Goal: Task Accomplishment & Management: Manage account settings

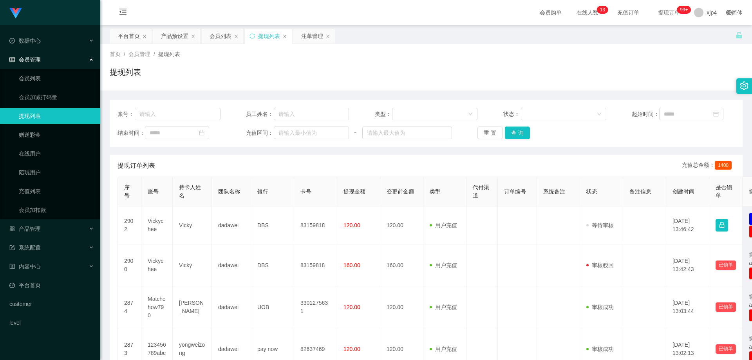
click at [36, 221] on ul "数据中心 会员管理 会员列表 会员加减打码量 提现列表 赠送彩金 在线用户 陪玩用户 充值列表 会员加扣款 产品管理 开奖记录 产品列表 产品预设置 注单管理…" at bounding box center [50, 181] width 100 height 313
click at [37, 226] on span "产品管理" at bounding box center [24, 229] width 31 height 6
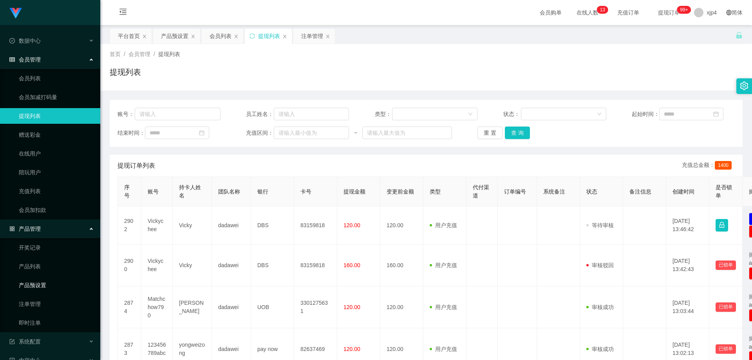
click at [43, 280] on link "产品预设置" at bounding box center [56, 285] width 75 height 16
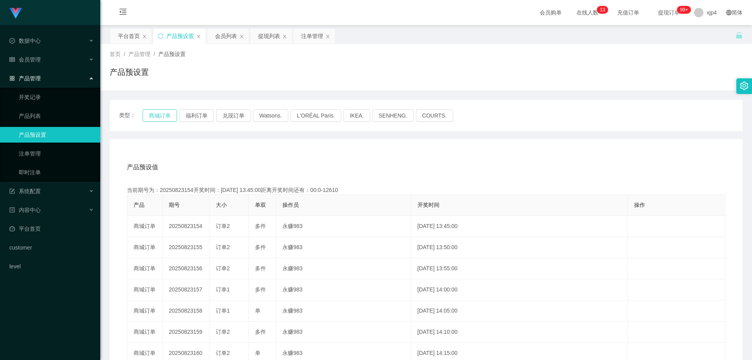
click at [158, 114] on button "商城订单" at bounding box center [160, 115] width 34 height 13
click at [30, 63] on div "会员管理" at bounding box center [50, 60] width 100 height 16
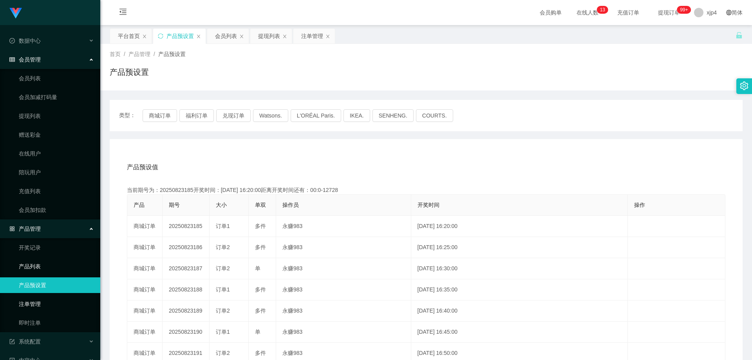
scroll to position [72, 0]
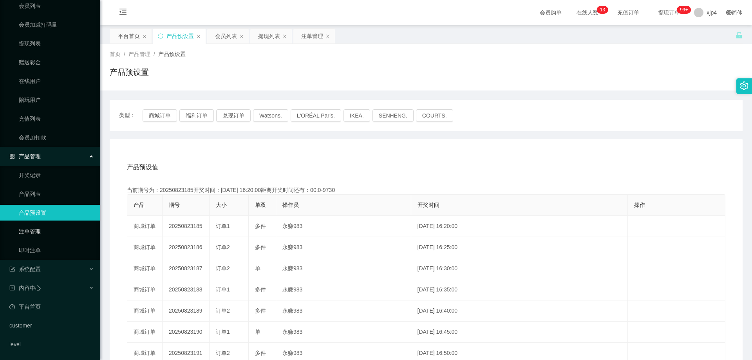
click at [41, 235] on link "注单管理" at bounding box center [56, 232] width 75 height 16
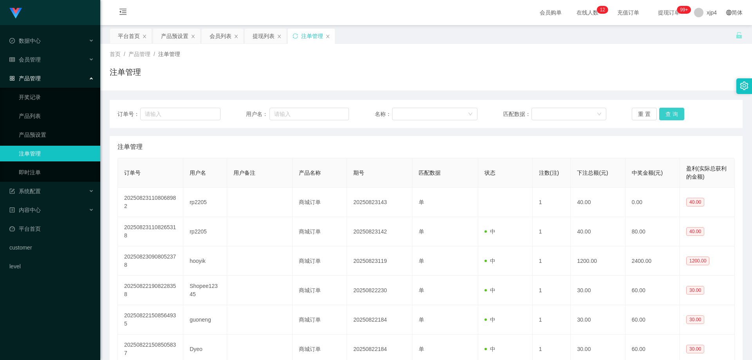
click at [664, 116] on button "查 询" at bounding box center [671, 114] width 25 height 13
click at [664, 116] on div "重 置 查 询" at bounding box center [683, 114] width 103 height 13
click at [664, 116] on button "查 询" at bounding box center [671, 114] width 25 height 13
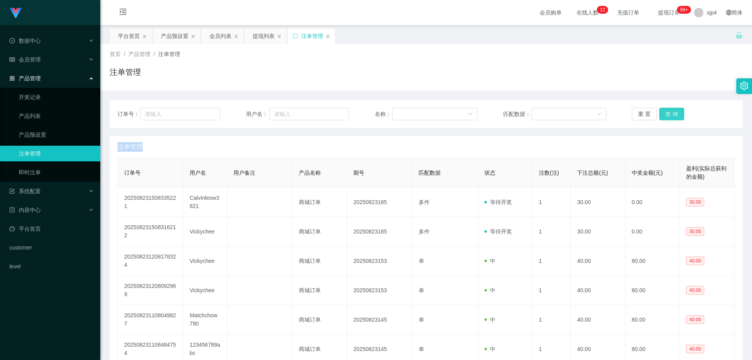
click at [664, 116] on div "重 置 查 询" at bounding box center [683, 114] width 103 height 13
click at [664, 116] on button "查 询" at bounding box center [671, 114] width 25 height 13
click at [664, 116] on div "重 置 查 询" at bounding box center [683, 114] width 103 height 13
click at [664, 116] on button "查 询" at bounding box center [671, 114] width 25 height 13
click at [668, 115] on button "查 询" at bounding box center [671, 114] width 25 height 13
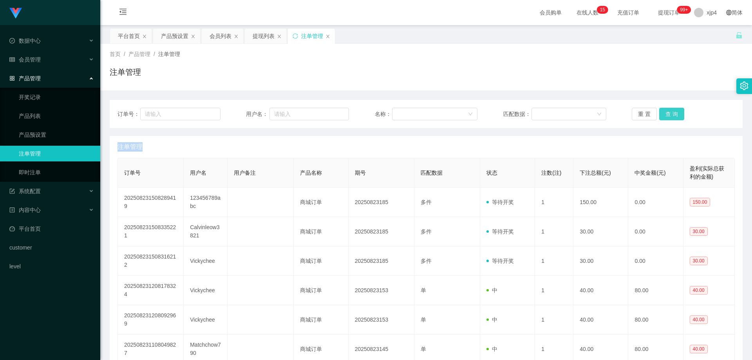
click at [668, 115] on button "查 询" at bounding box center [671, 114] width 25 height 13
click at [668, 115] on div "重 置 查 询" at bounding box center [683, 114] width 103 height 13
click at [668, 115] on button "查 询" at bounding box center [671, 114] width 25 height 13
click at [668, 115] on div "重 置 查 询" at bounding box center [683, 114] width 103 height 13
click at [668, 115] on button "查 询" at bounding box center [671, 114] width 25 height 13
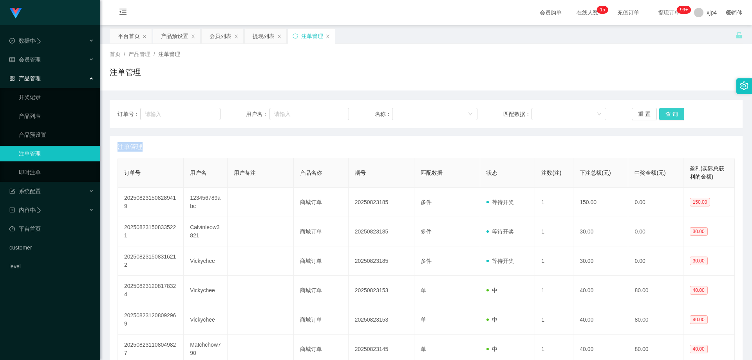
click at [668, 115] on div "重 置 查 询" at bounding box center [683, 114] width 103 height 13
click at [668, 115] on button "查 询" at bounding box center [671, 114] width 25 height 13
click at [667, 121] on div "订单号： 用户名： 名称： 匹配数据： 重 置 查 询" at bounding box center [426, 114] width 633 height 28
click at [667, 119] on button "查 询" at bounding box center [671, 114] width 25 height 13
click at [667, 119] on div "重 置 查 询" at bounding box center [683, 114] width 103 height 13
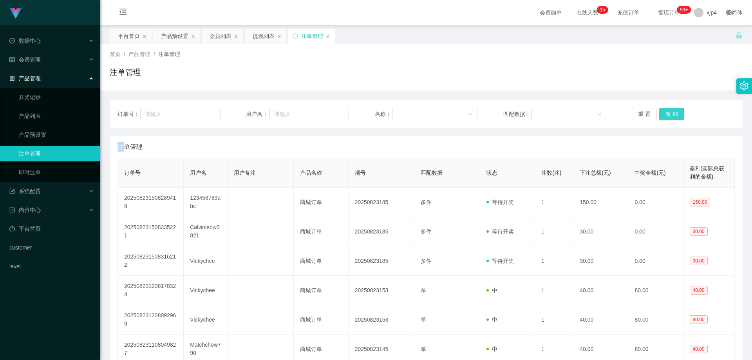
click at [667, 119] on button "查 询" at bounding box center [671, 114] width 25 height 13
click at [667, 119] on div "重 置 查 询" at bounding box center [683, 114] width 103 height 13
click at [667, 119] on button "查 询" at bounding box center [671, 114] width 25 height 13
click at [667, 119] on div "重 置 查 询" at bounding box center [683, 114] width 103 height 13
click at [670, 111] on button "查 询" at bounding box center [671, 114] width 25 height 13
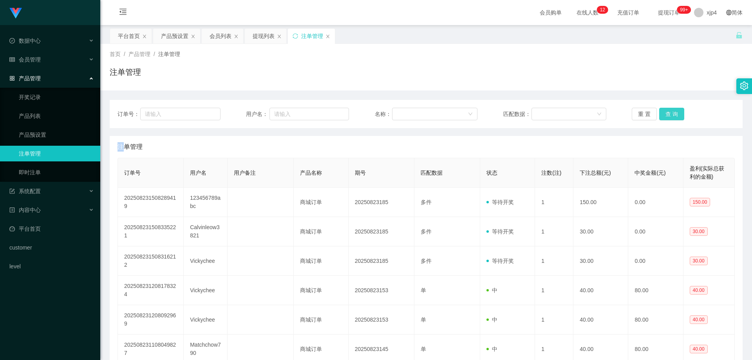
click at [670, 111] on div "重 置 查 询" at bounding box center [683, 114] width 103 height 13
click at [670, 111] on button "查 询" at bounding box center [671, 114] width 25 height 13
click at [670, 111] on div "重 置 查 询" at bounding box center [683, 114] width 103 height 13
click at [670, 111] on button "查 询" at bounding box center [671, 114] width 25 height 13
click at [670, 111] on div "重 置 查 询" at bounding box center [683, 114] width 103 height 13
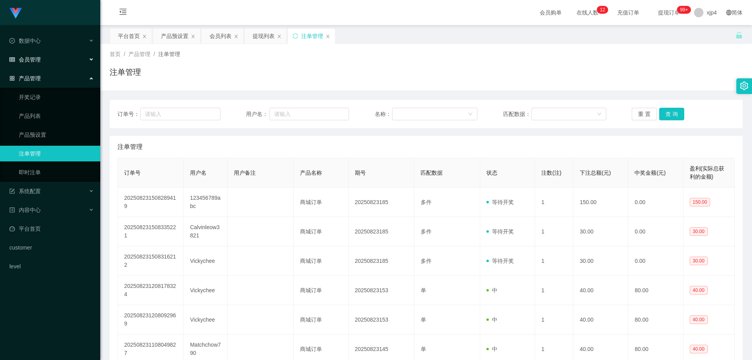
click at [38, 62] on span "会员管理" at bounding box center [24, 59] width 31 height 6
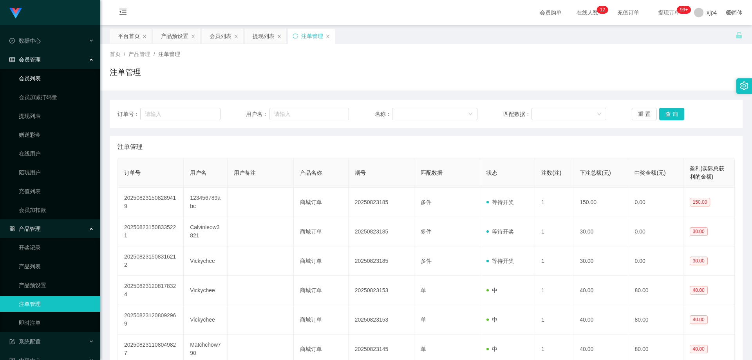
click at [39, 74] on link "会员列表" at bounding box center [56, 79] width 75 height 16
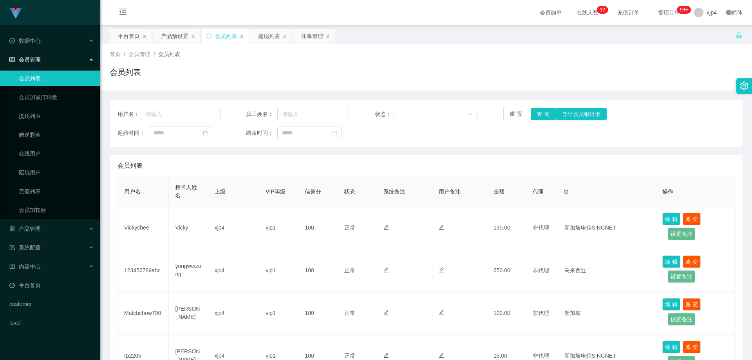
scroll to position [39, 0]
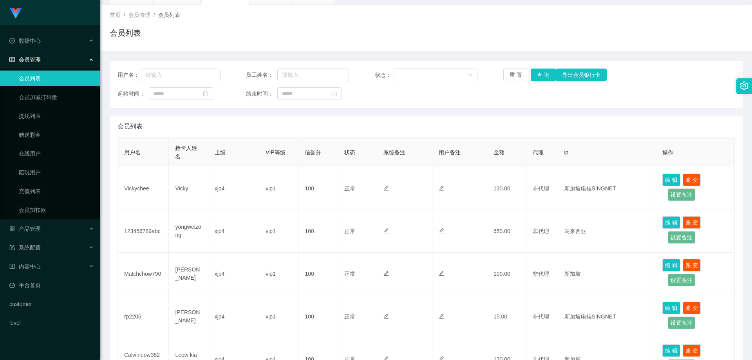
click at [538, 66] on div "用户名： 员工姓名： 状态： 重 置 查 询 导出会员银行卡 起始时间： 结束时间：" at bounding box center [426, 84] width 633 height 47
click at [537, 73] on button "查 询" at bounding box center [543, 75] width 25 height 13
drag, startPoint x: 537, startPoint y: 73, endPoint x: 267, endPoint y: 134, distance: 276.6
click at [535, 74] on div "重 置 查 询 导出会员银行卡" at bounding box center [554, 75] width 103 height 13
click at [33, 230] on span "产品管理" at bounding box center [24, 229] width 31 height 6
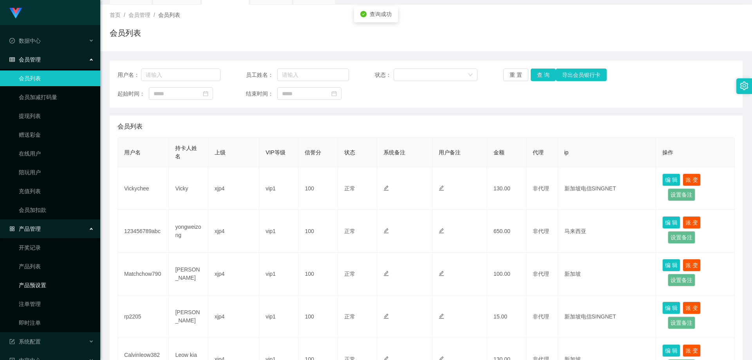
click at [42, 289] on link "产品预设置" at bounding box center [56, 285] width 75 height 16
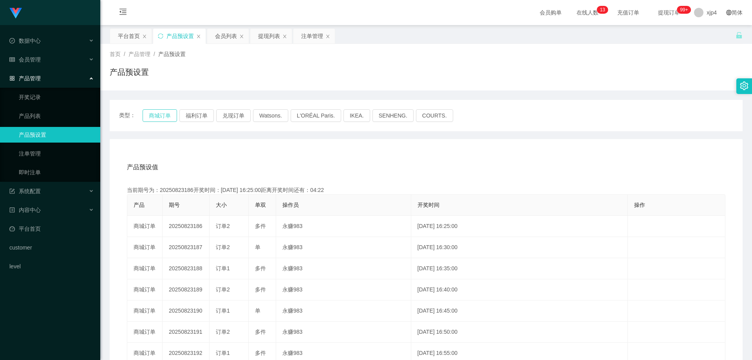
click at [161, 120] on button "商城订单" at bounding box center [160, 115] width 34 height 13
click at [45, 140] on link "产品预设置" at bounding box center [56, 135] width 75 height 16
click at [33, 159] on link "注单管理" at bounding box center [56, 154] width 75 height 16
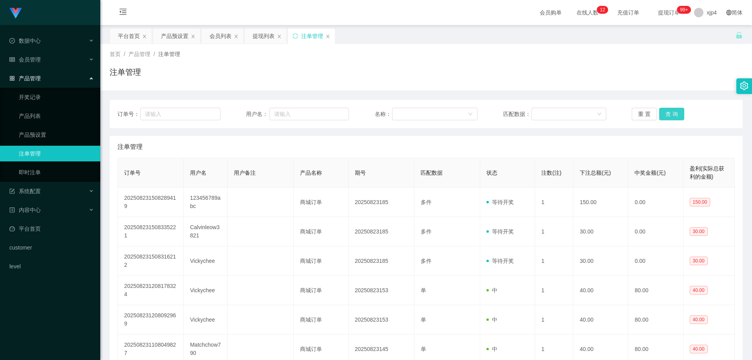
click at [674, 110] on button "查 询" at bounding box center [671, 114] width 25 height 13
click at [674, 110] on div "重 置 查 询" at bounding box center [683, 114] width 103 height 13
click at [674, 110] on button "查 询" at bounding box center [671, 114] width 25 height 13
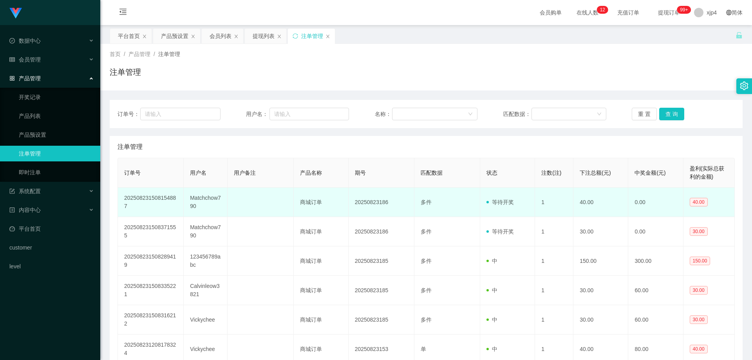
click at [203, 198] on td "Matchchow790" at bounding box center [206, 202] width 44 height 29
copy td "Matchchow790"
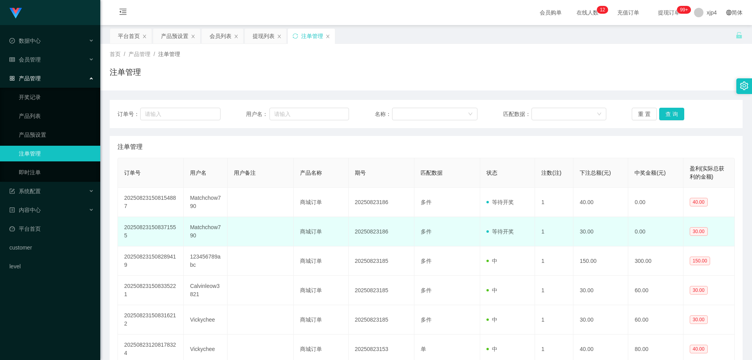
click at [201, 230] on td "Matchchow790" at bounding box center [206, 231] width 44 height 29
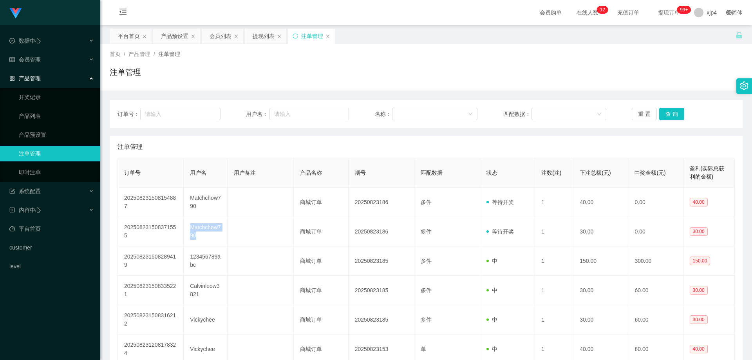
copy td "Matchchow790"
click at [676, 107] on div "订单号： 用户名： 名称： 匹配数据： 重 置 查 询" at bounding box center [426, 114] width 633 height 28
click at [670, 112] on button "查 询" at bounding box center [671, 114] width 25 height 13
click at [38, 177] on link "即时注单" at bounding box center [56, 173] width 75 height 16
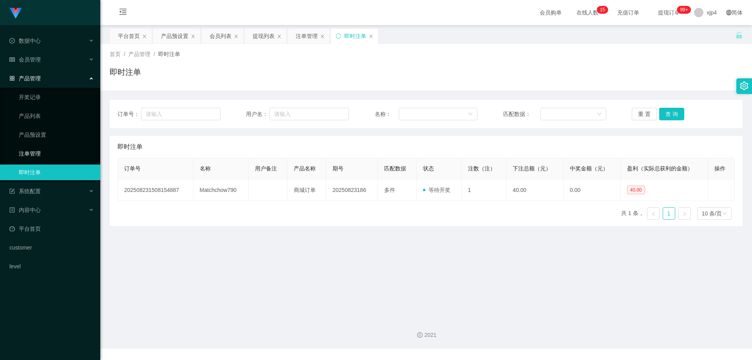
click at [39, 154] on link "注单管理" at bounding box center [56, 154] width 75 height 16
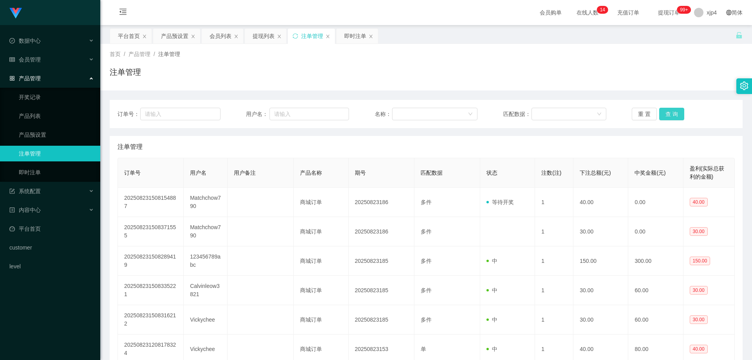
click at [660, 113] on button "查 询" at bounding box center [671, 114] width 25 height 13
click at [660, 113] on div "重 置 查 询" at bounding box center [683, 114] width 103 height 13
click at [660, 113] on button "查 询" at bounding box center [671, 114] width 25 height 13
click at [660, 113] on button "查 询" at bounding box center [676, 114] width 34 height 13
click at [660, 113] on div "重 置 查 询" at bounding box center [683, 114] width 103 height 13
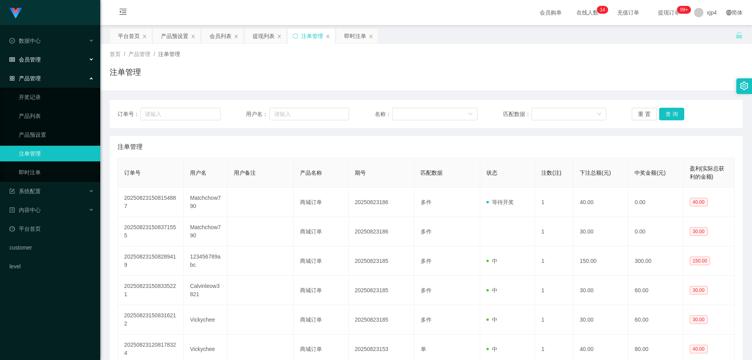
click at [44, 65] on div "会员管理" at bounding box center [50, 60] width 100 height 16
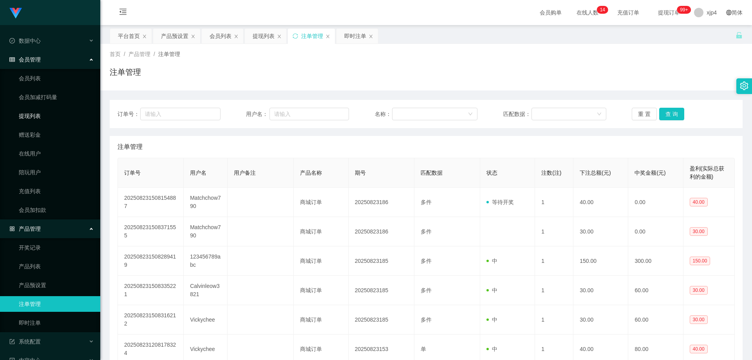
click at [33, 118] on link "提现列表" at bounding box center [56, 116] width 75 height 16
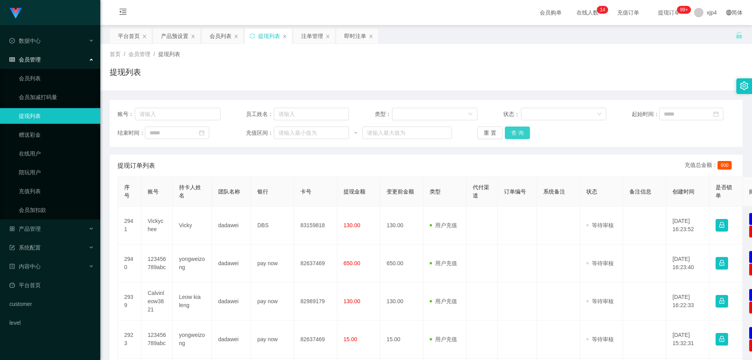
click at [505, 129] on button "查 询" at bounding box center [517, 133] width 25 height 13
click at [505, 129] on div "重 置 查 询" at bounding box center [528, 133] width 103 height 13
click at [505, 129] on button "查 询" at bounding box center [517, 133] width 25 height 13
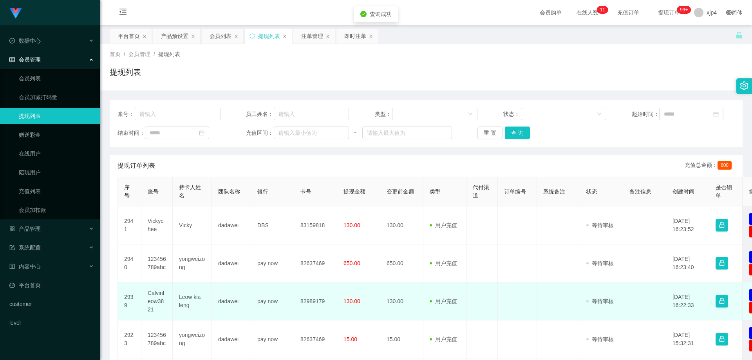
click at [181, 297] on td "Leow kia leng" at bounding box center [192, 301] width 39 height 38
copy td "Leow"
click at [181, 297] on td "Leow kia leng" at bounding box center [192, 301] width 39 height 38
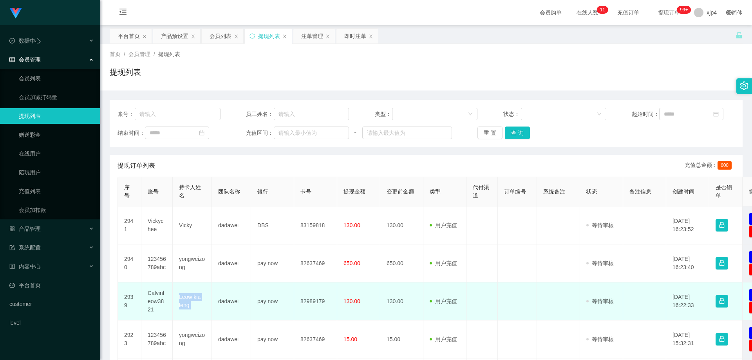
copy td "Leow kia leng"
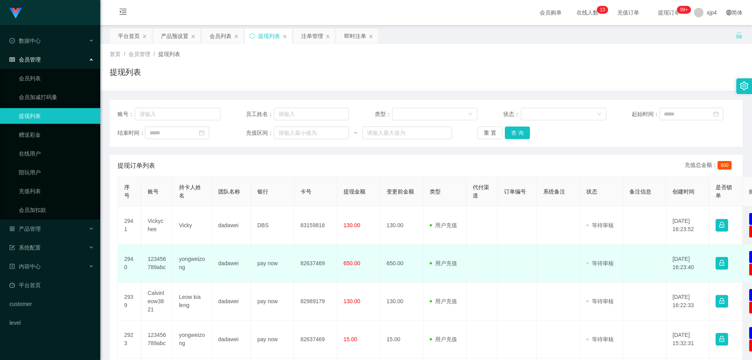
click at [186, 266] on td "yongweizong" at bounding box center [192, 263] width 39 height 38
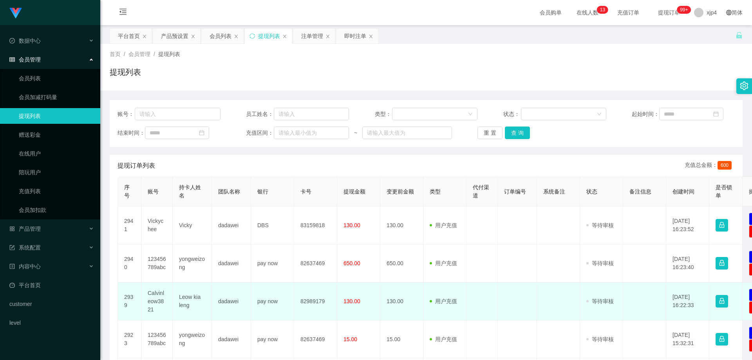
click at [159, 299] on td "Calvinleow3821" at bounding box center [156, 301] width 31 height 38
copy td "Calvinleow3821"
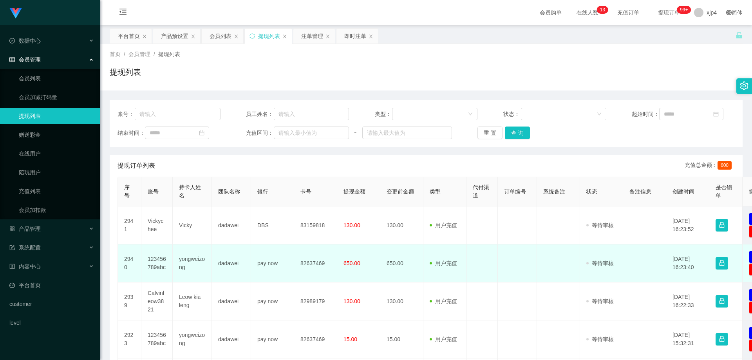
click at [154, 263] on td "123456789abc" at bounding box center [156, 263] width 31 height 38
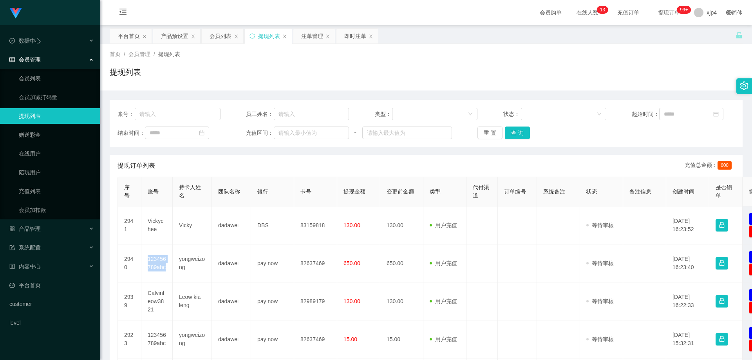
copy td "123456789abc"
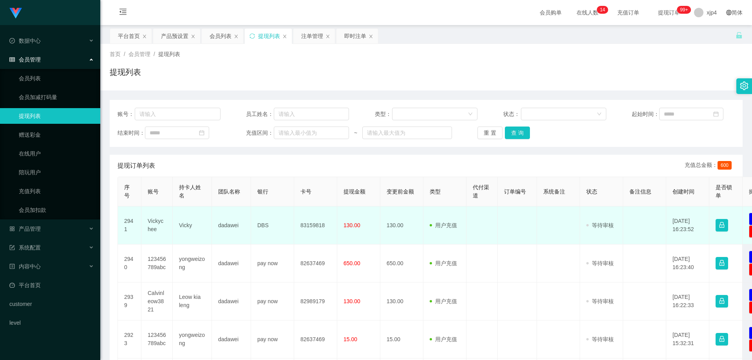
click at [149, 219] on td "Vickychee" at bounding box center [156, 225] width 31 height 38
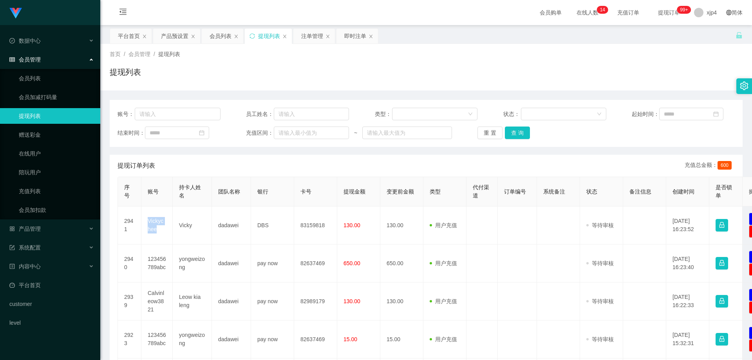
copy td "Vickychee"
click at [526, 130] on button "查 询" at bounding box center [517, 133] width 25 height 13
click at [526, 130] on div "重 置 查 询" at bounding box center [528, 133] width 103 height 13
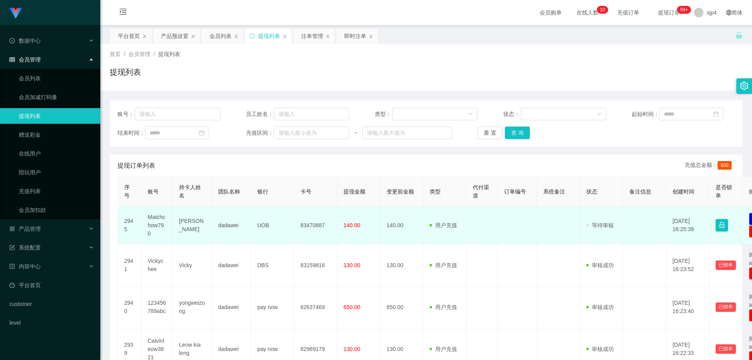
click at [156, 219] on td "Matchchow790" at bounding box center [156, 225] width 31 height 38
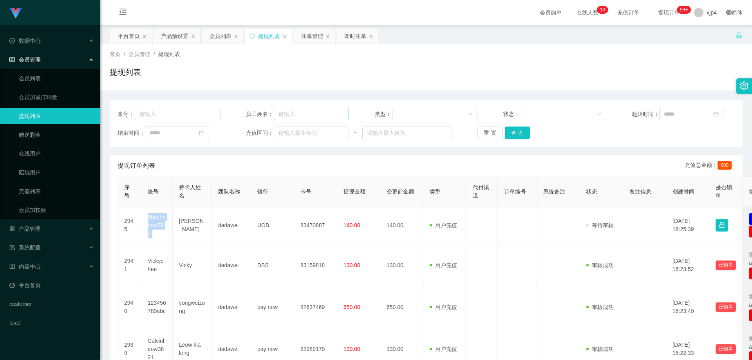
copy td "Matchchow790"
click at [513, 132] on button "查 询" at bounding box center [517, 133] width 25 height 13
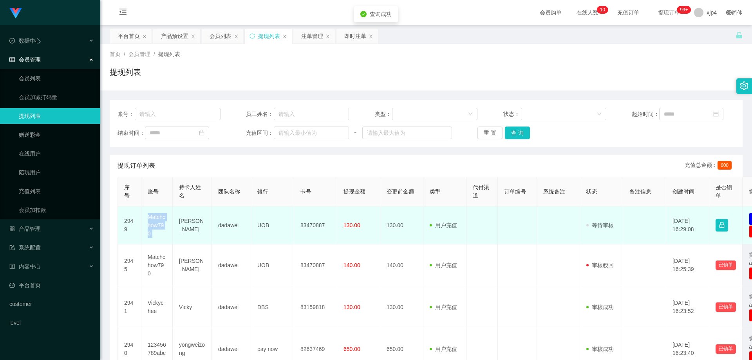
click at [157, 222] on td "Matchchow790" at bounding box center [156, 225] width 31 height 38
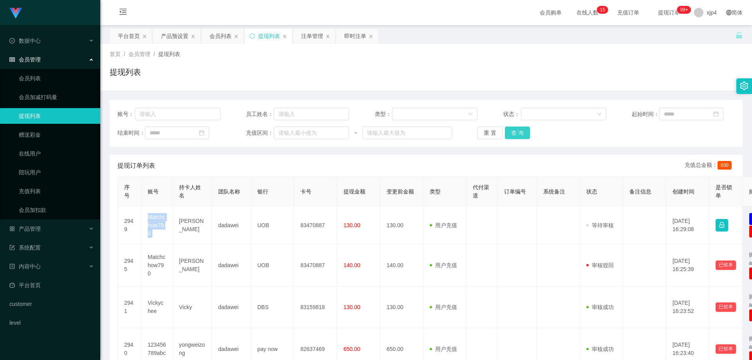
click at [517, 132] on button "查 询" at bounding box center [517, 133] width 25 height 13
click at [517, 132] on div "重 置 查 询" at bounding box center [528, 133] width 103 height 13
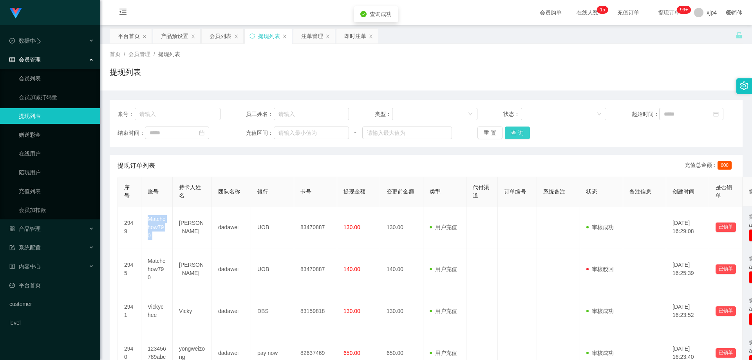
click at [517, 132] on button "查 询" at bounding box center [517, 133] width 25 height 13
click at [517, 132] on div "重 置 查 询" at bounding box center [528, 133] width 103 height 13
click at [517, 132] on button "查 询" at bounding box center [517, 133] width 25 height 13
click at [517, 132] on div "重 置 查 询" at bounding box center [528, 133] width 103 height 13
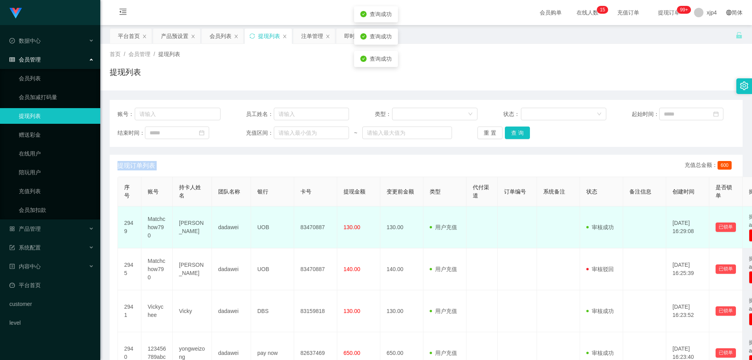
scroll to position [118, 0]
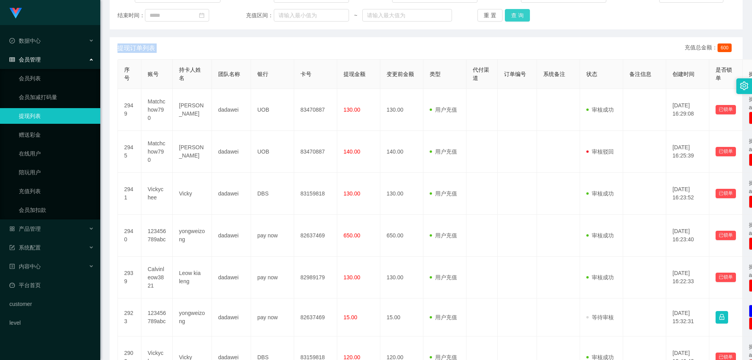
click at [512, 14] on button "查 询" at bounding box center [517, 15] width 25 height 13
click at [512, 14] on div "重 置 查 询" at bounding box center [528, 15] width 103 height 13
click at [512, 14] on button "查 询" at bounding box center [517, 15] width 25 height 13
click at [512, 14] on div "重 置 查 询" at bounding box center [528, 15] width 103 height 13
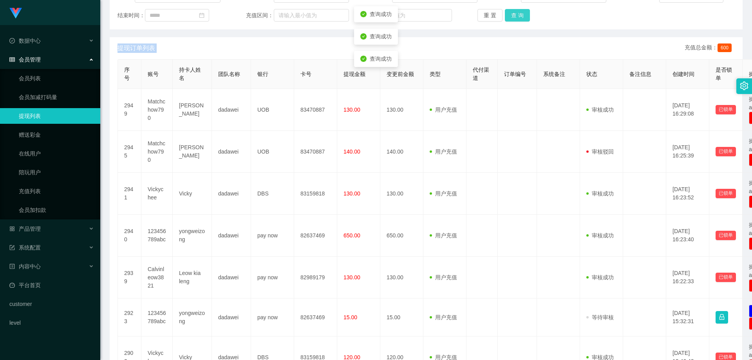
click at [512, 14] on button "查 询" at bounding box center [517, 15] width 25 height 13
click at [512, 14] on div "重 置 查 询" at bounding box center [528, 15] width 103 height 13
click at [512, 14] on button "查 询" at bounding box center [517, 15] width 25 height 13
click at [39, 228] on span "产品管理" at bounding box center [24, 229] width 31 height 6
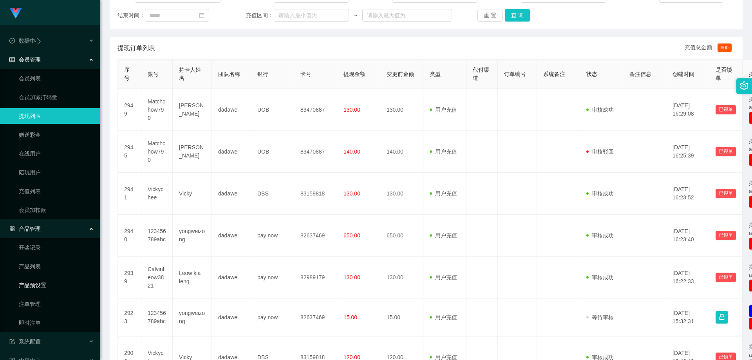
click at [42, 280] on link "产品预设置" at bounding box center [56, 285] width 75 height 16
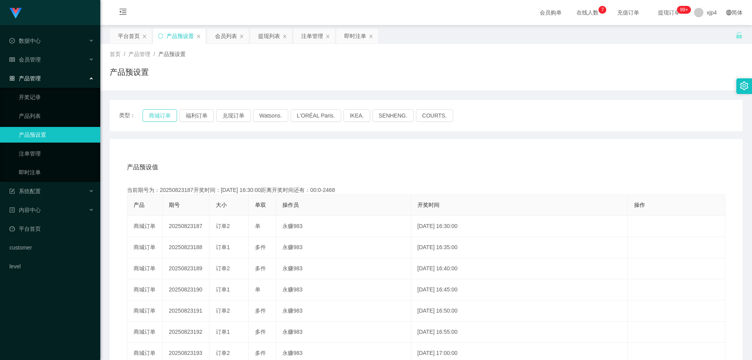
click at [154, 113] on button "商城订单" at bounding box center [160, 115] width 34 height 13
click at [45, 62] on div "会员管理" at bounding box center [50, 60] width 100 height 16
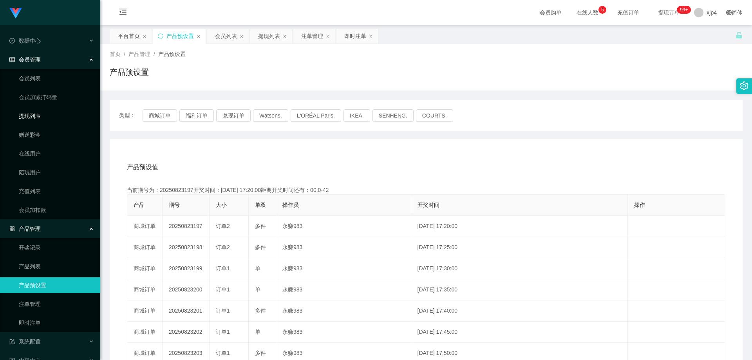
click at [38, 112] on link "提现列表" at bounding box center [56, 116] width 75 height 16
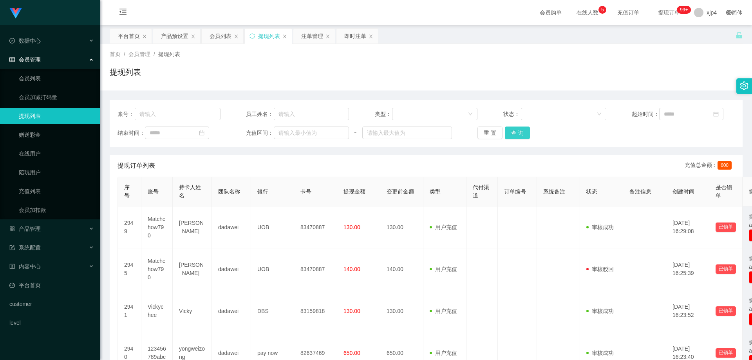
click at [527, 133] on button "查 询" at bounding box center [517, 133] width 25 height 13
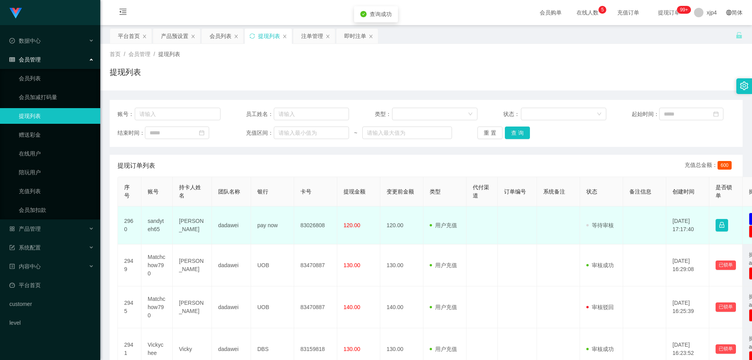
drag, startPoint x: 186, startPoint y: 226, endPoint x: 182, endPoint y: 226, distance: 3.9
click at [186, 226] on td "[PERSON_NAME]" at bounding box center [192, 225] width 39 height 38
click at [148, 221] on td "sandyteh65" at bounding box center [156, 225] width 31 height 38
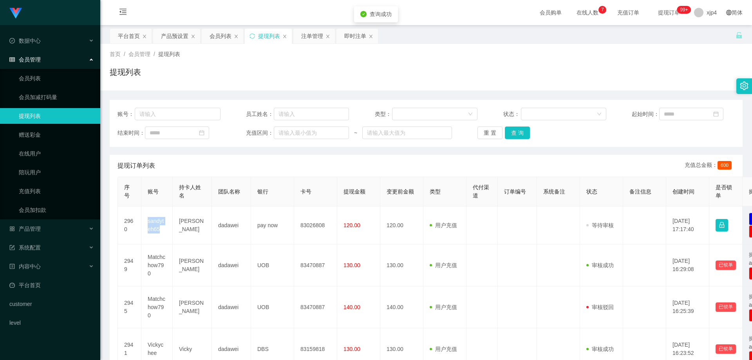
copy td "sandyteh65"
click at [506, 132] on button "查 询" at bounding box center [517, 133] width 25 height 13
click at [506, 132] on div "重 置 查 询" at bounding box center [528, 133] width 103 height 13
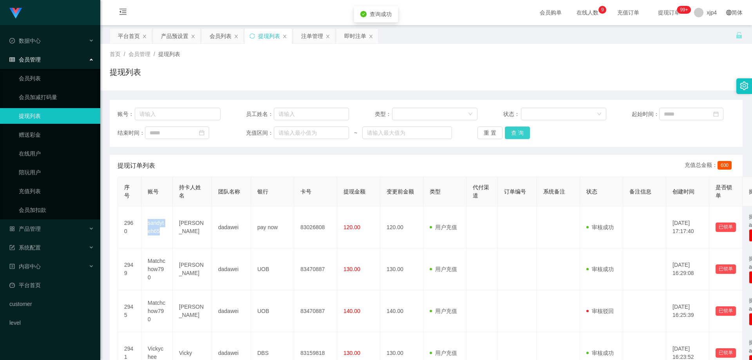
click at [506, 132] on button "查 询" at bounding box center [517, 133] width 25 height 13
click at [36, 224] on div "产品管理" at bounding box center [50, 229] width 100 height 16
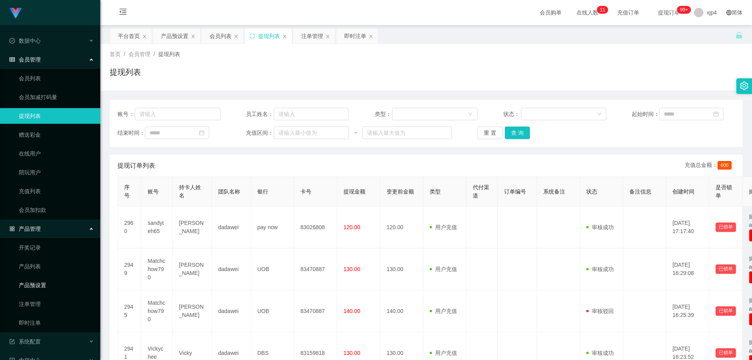
click at [39, 286] on link "产品预设置" at bounding box center [56, 285] width 75 height 16
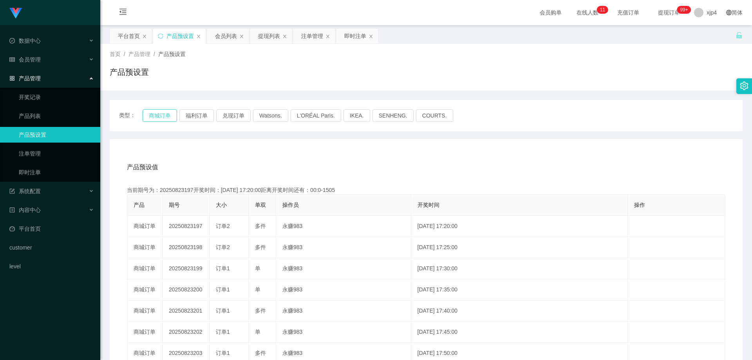
click at [156, 113] on button "商城订单" at bounding box center [160, 115] width 34 height 13
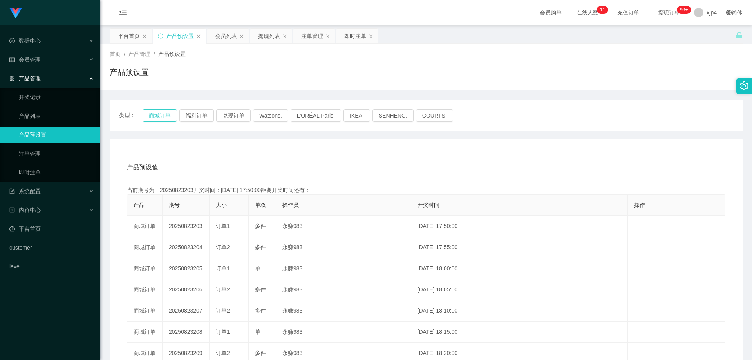
click at [156, 113] on button "商城订单" at bounding box center [160, 115] width 34 height 13
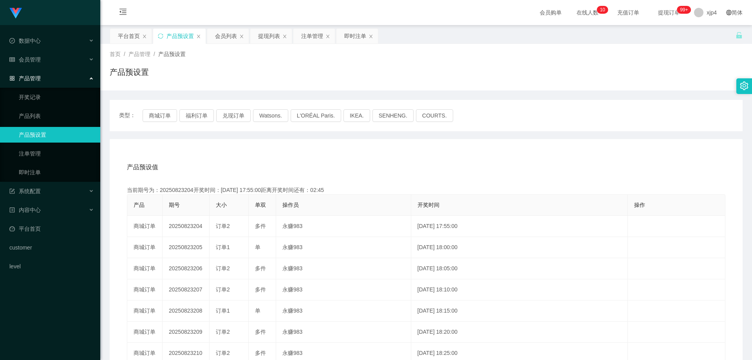
click at [49, 136] on link "产品预设置" at bounding box center [56, 135] width 75 height 16
click at [40, 186] on div "系统配置" at bounding box center [50, 191] width 100 height 16
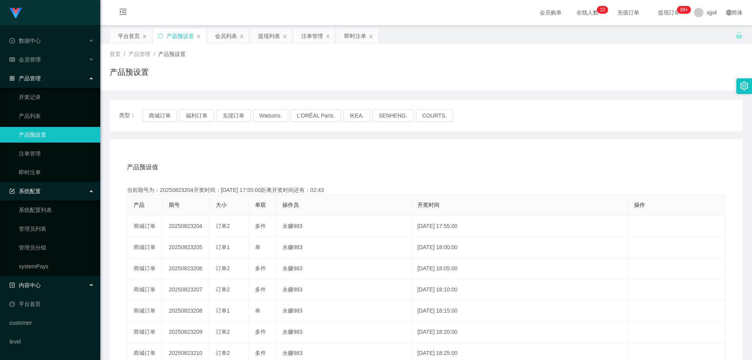
click at [43, 284] on div "内容中心" at bounding box center [50, 285] width 100 height 16
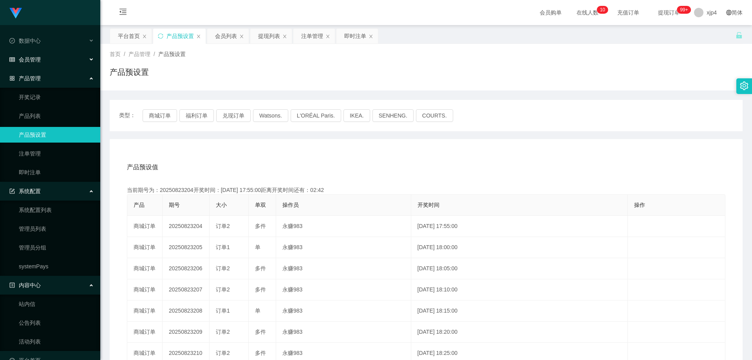
click at [49, 56] on div "会员管理" at bounding box center [50, 60] width 100 height 16
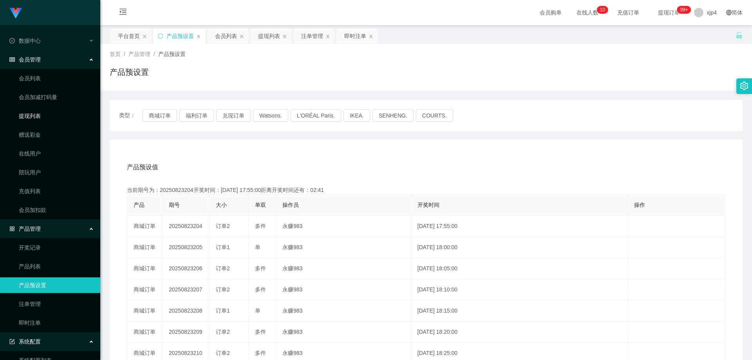
click at [46, 111] on link "提现列表" at bounding box center [56, 116] width 75 height 16
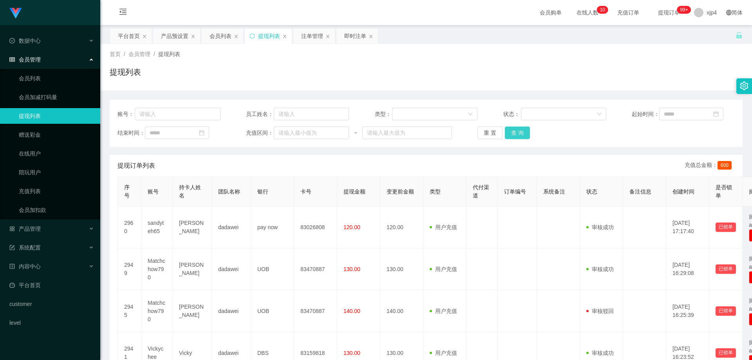
click at [514, 134] on button "查 询" at bounding box center [517, 133] width 25 height 13
click at [514, 134] on div "重 置 查 询" at bounding box center [528, 133] width 103 height 13
click at [36, 81] on link "会员列表" at bounding box center [56, 79] width 75 height 16
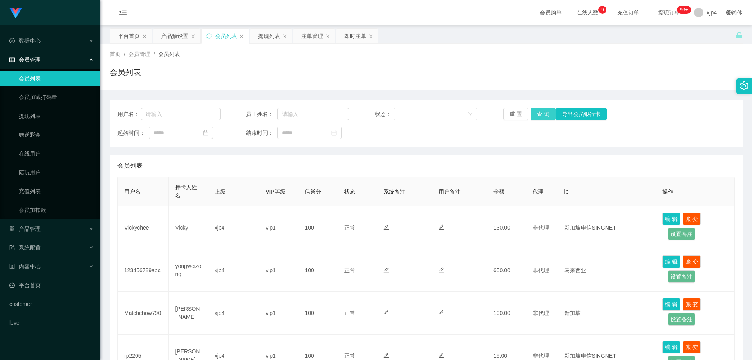
click at [539, 114] on button "查 询" at bounding box center [543, 114] width 25 height 13
click at [539, 114] on div "重 置 查 询 导出会员银行卡" at bounding box center [554, 114] width 103 height 13
click at [539, 114] on button "查 询" at bounding box center [548, 114] width 34 height 13
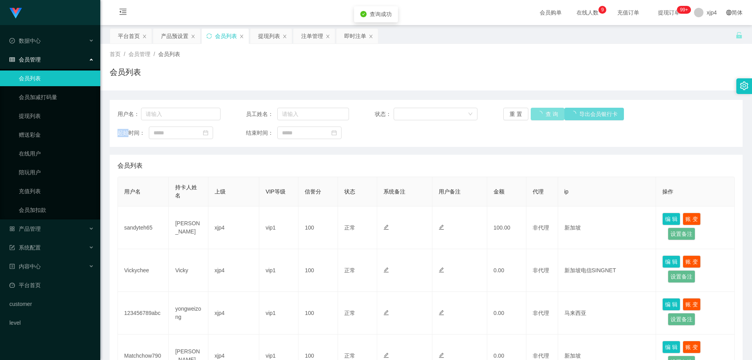
click at [539, 114] on div "重 置 查 询 导出会员银行卡" at bounding box center [554, 114] width 103 height 13
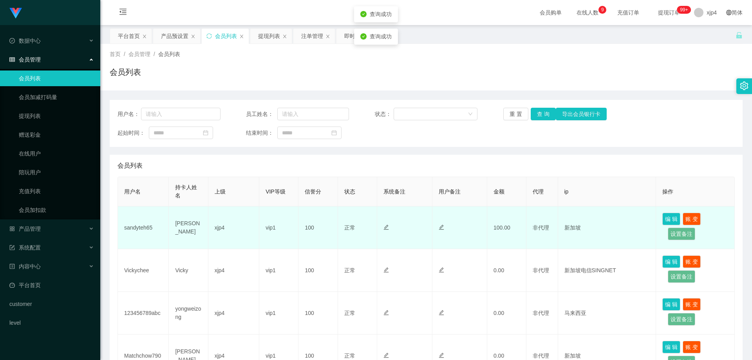
click at [134, 227] on td "sandyteh65" at bounding box center [143, 227] width 51 height 43
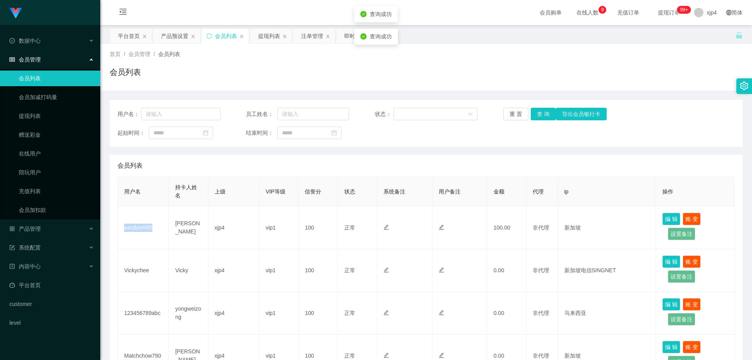
copy td "sandyteh65"
click at [42, 117] on link "提现列表" at bounding box center [56, 116] width 75 height 16
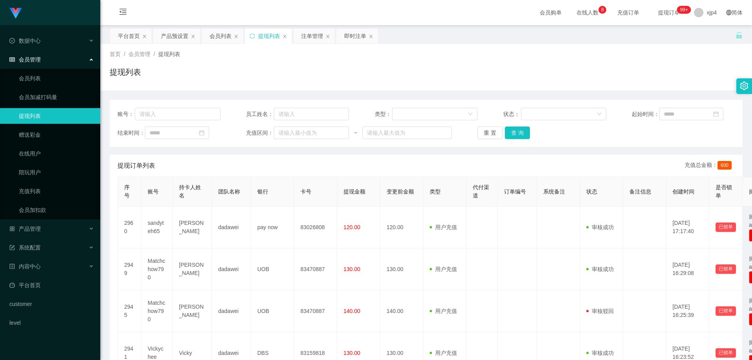
click at [293, 144] on div "账号： 员工姓名： 类型： 状态： 起始时间： 结束时间： 充值区间： ~ 重 置 查 询" at bounding box center [426, 123] width 633 height 47
click at [515, 126] on div "账号： 员工姓名： 类型： 状态： 起始时间： 结束时间： 充值区间： ~ 重 置 查 询" at bounding box center [426, 123] width 633 height 47
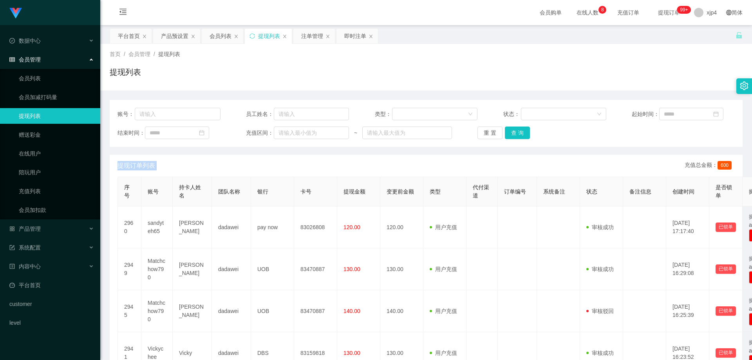
click at [42, 116] on link "提现列表" at bounding box center [56, 116] width 75 height 16
click at [509, 134] on button "查 询" at bounding box center [517, 133] width 25 height 13
click at [509, 134] on div "重 置 查 询" at bounding box center [528, 133] width 103 height 13
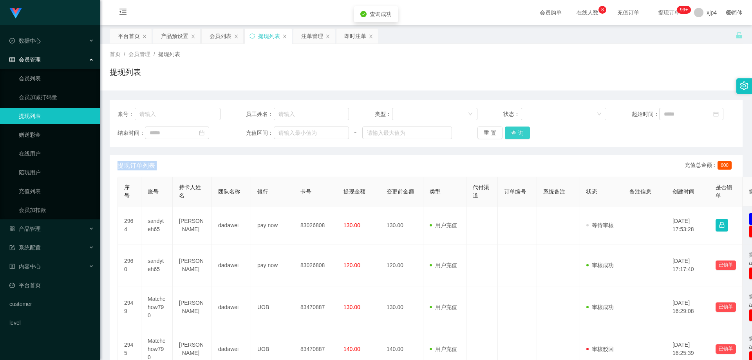
click at [509, 134] on button "查 询" at bounding box center [517, 133] width 25 height 13
click at [509, 134] on div "重 置 查 询" at bounding box center [528, 133] width 103 height 13
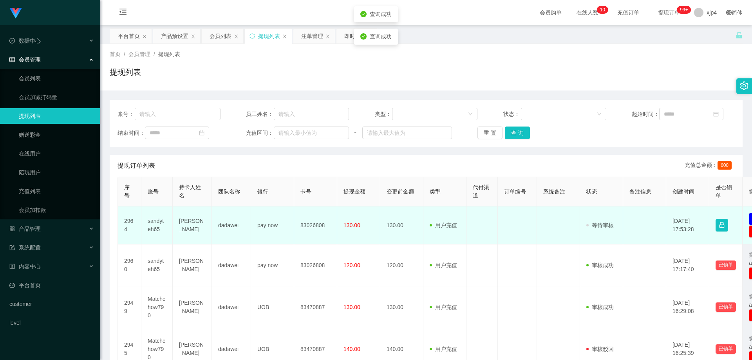
click at [152, 224] on td "sandyteh65" at bounding box center [156, 225] width 31 height 38
